Goal: Information Seeking & Learning: Learn about a topic

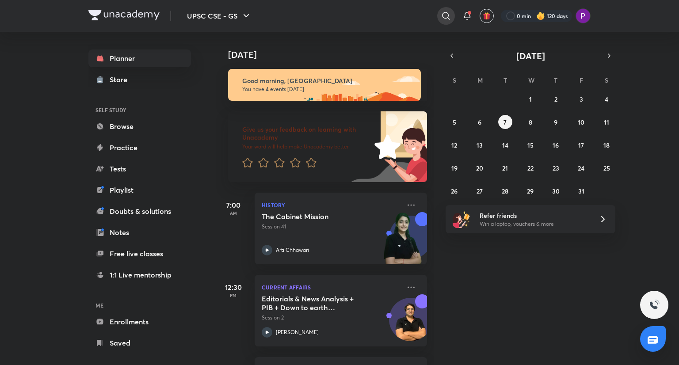
click at [447, 14] on icon at bounding box center [446, 16] width 11 height 11
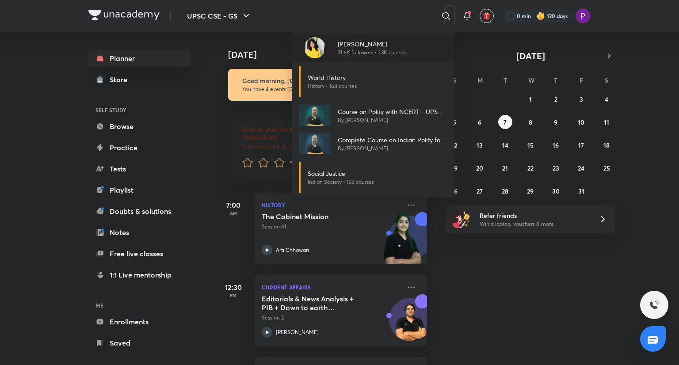
click at [355, 43] on p "[PERSON_NAME]" at bounding box center [372, 43] width 69 height 9
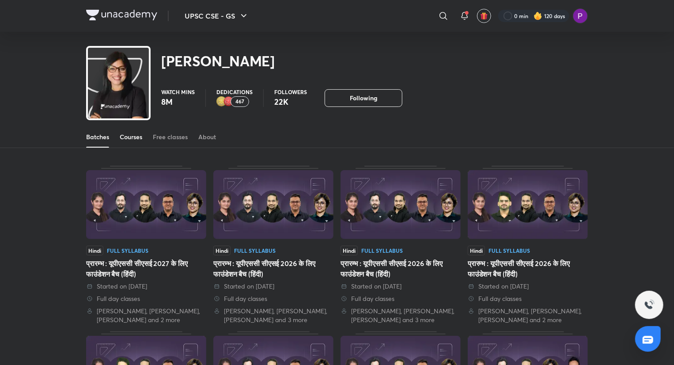
click at [137, 140] on div "Courses" at bounding box center [131, 137] width 23 height 9
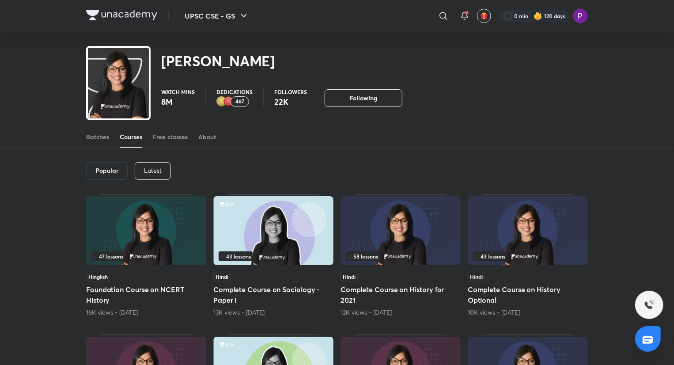
click at [157, 171] on p "Latest" at bounding box center [153, 170] width 18 height 7
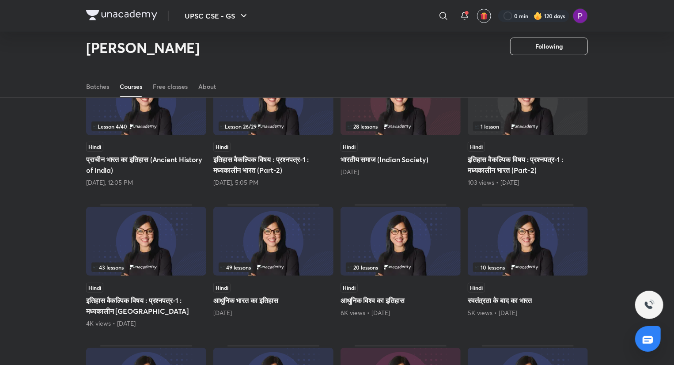
scroll to position [105, 0]
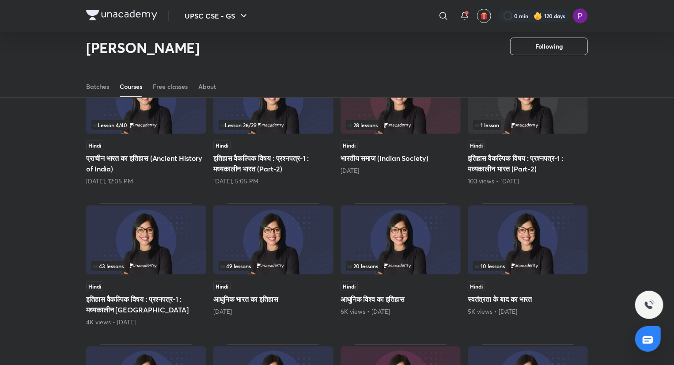
click at [514, 244] on img at bounding box center [528, 240] width 120 height 69
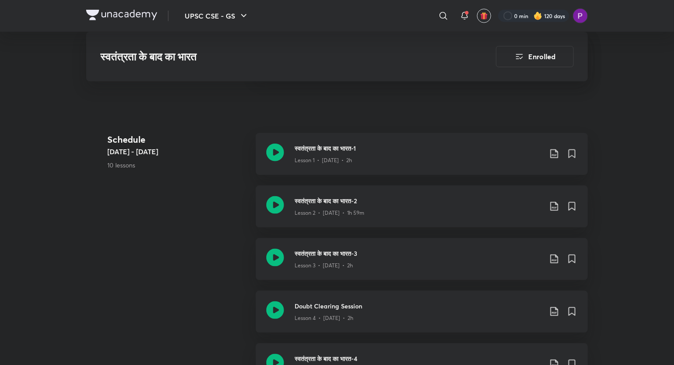
scroll to position [453, 0]
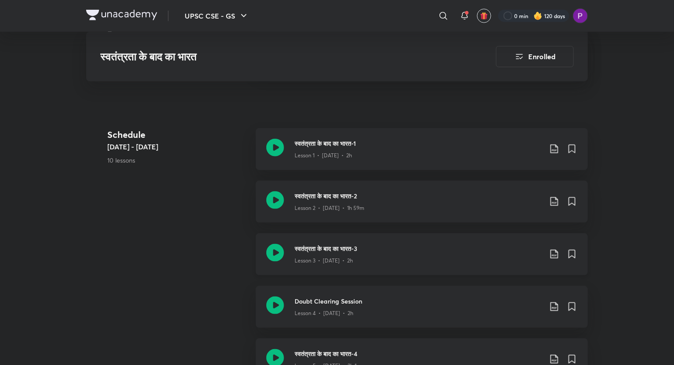
click at [422, 251] on h3 "स्वतंत्रता के बाद का भारत-3" at bounding box center [418, 248] width 247 height 9
